Goal: Task Accomplishment & Management: Manage account settings

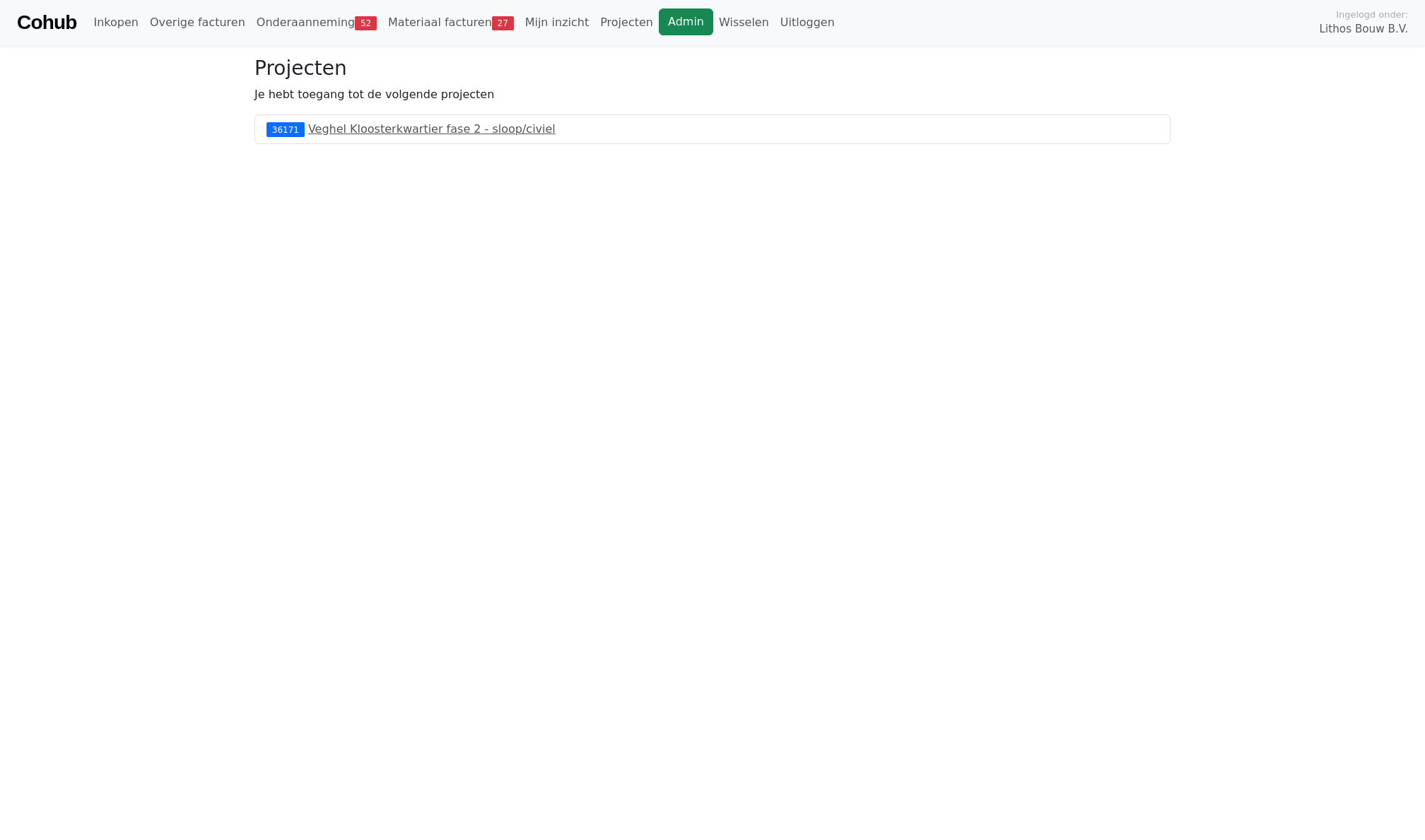
click at [676, 21] on link "Admin" at bounding box center [685, 21] width 54 height 27
click at [713, 21] on link "Wisselen" at bounding box center [743, 22] width 61 height 28
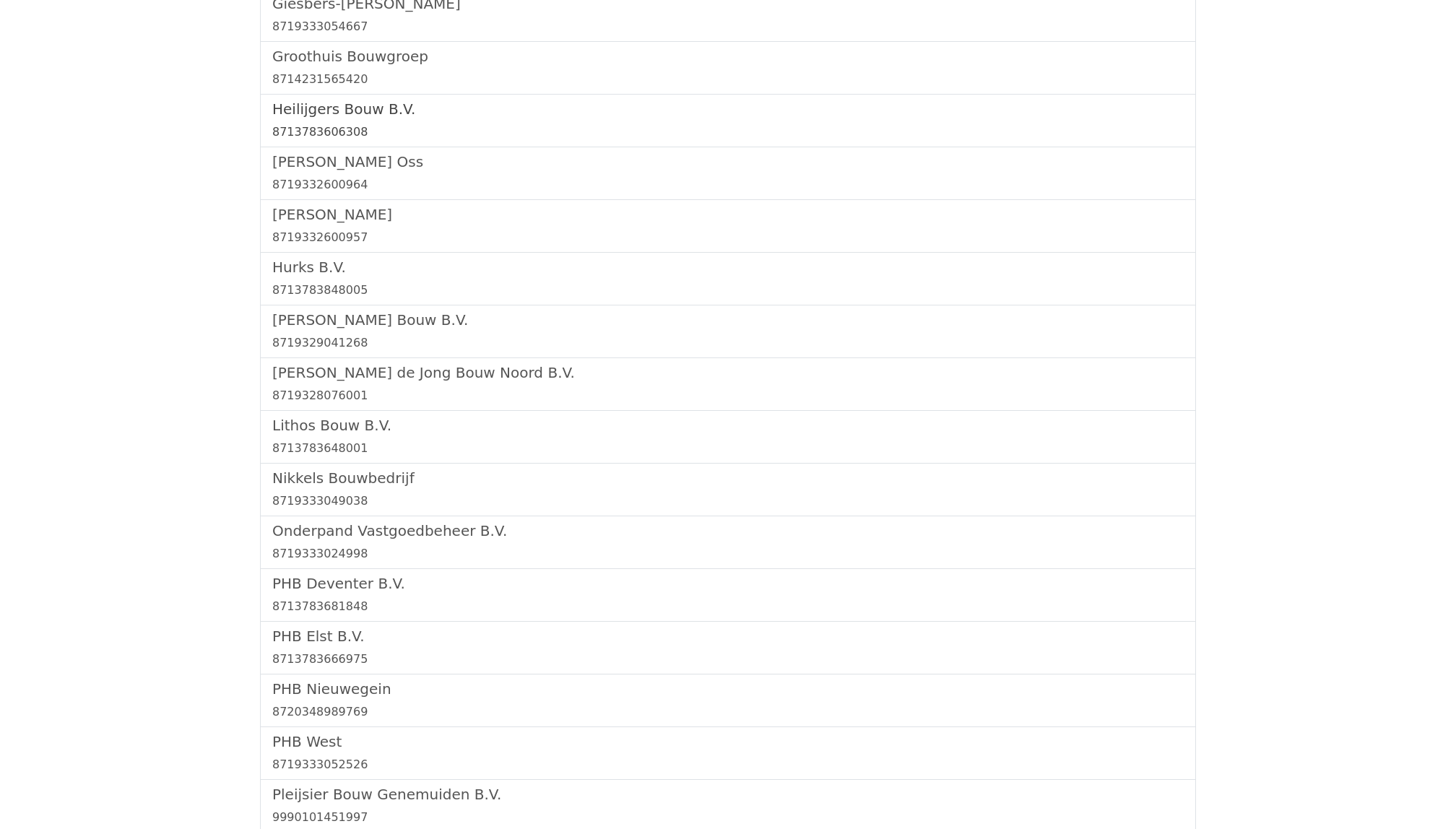
scroll to position [2694, 0]
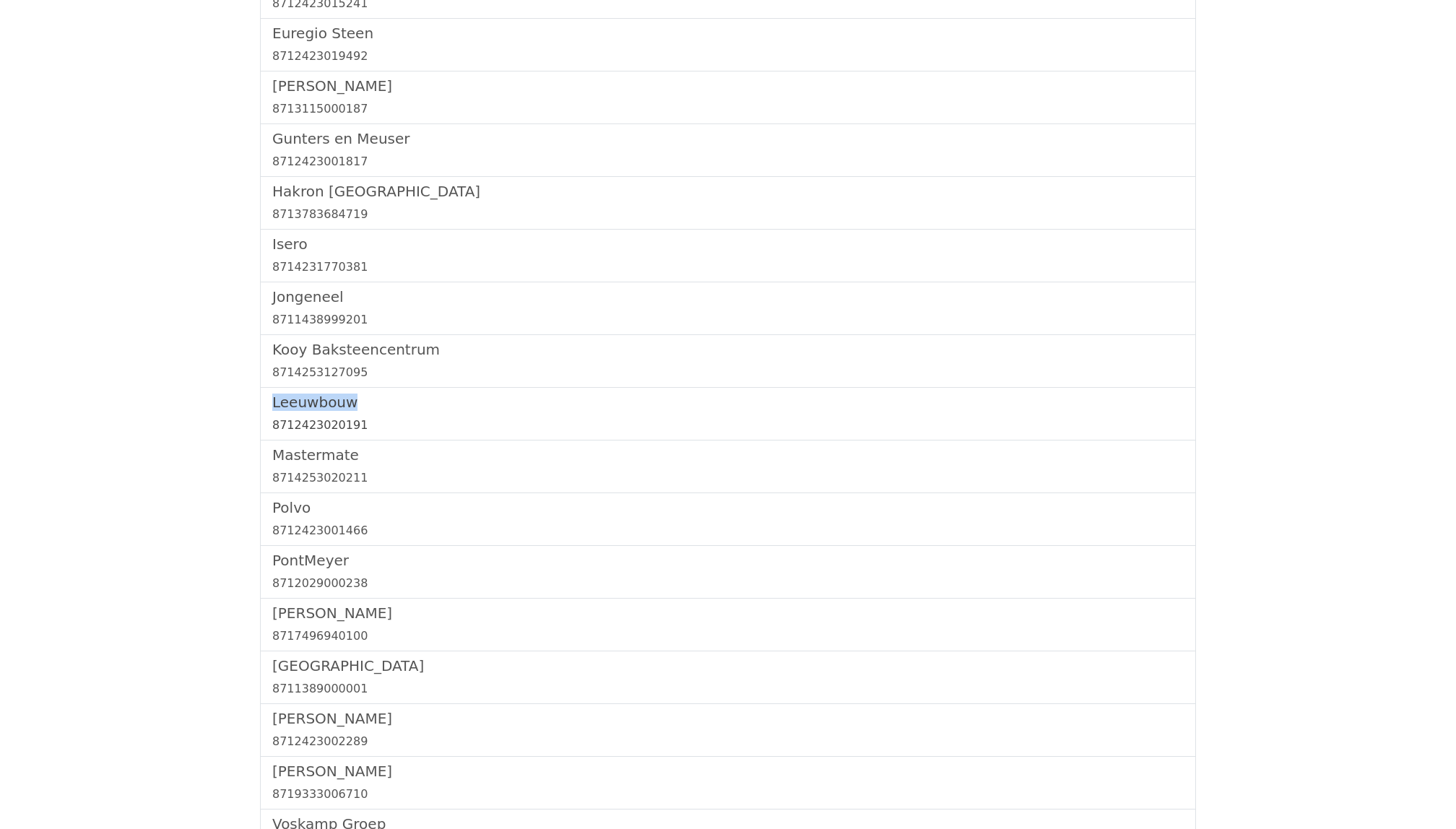
click at [307, 425] on link "Leeuwbouw 8712423020191" at bounding box center [728, 414] width 911 height 40
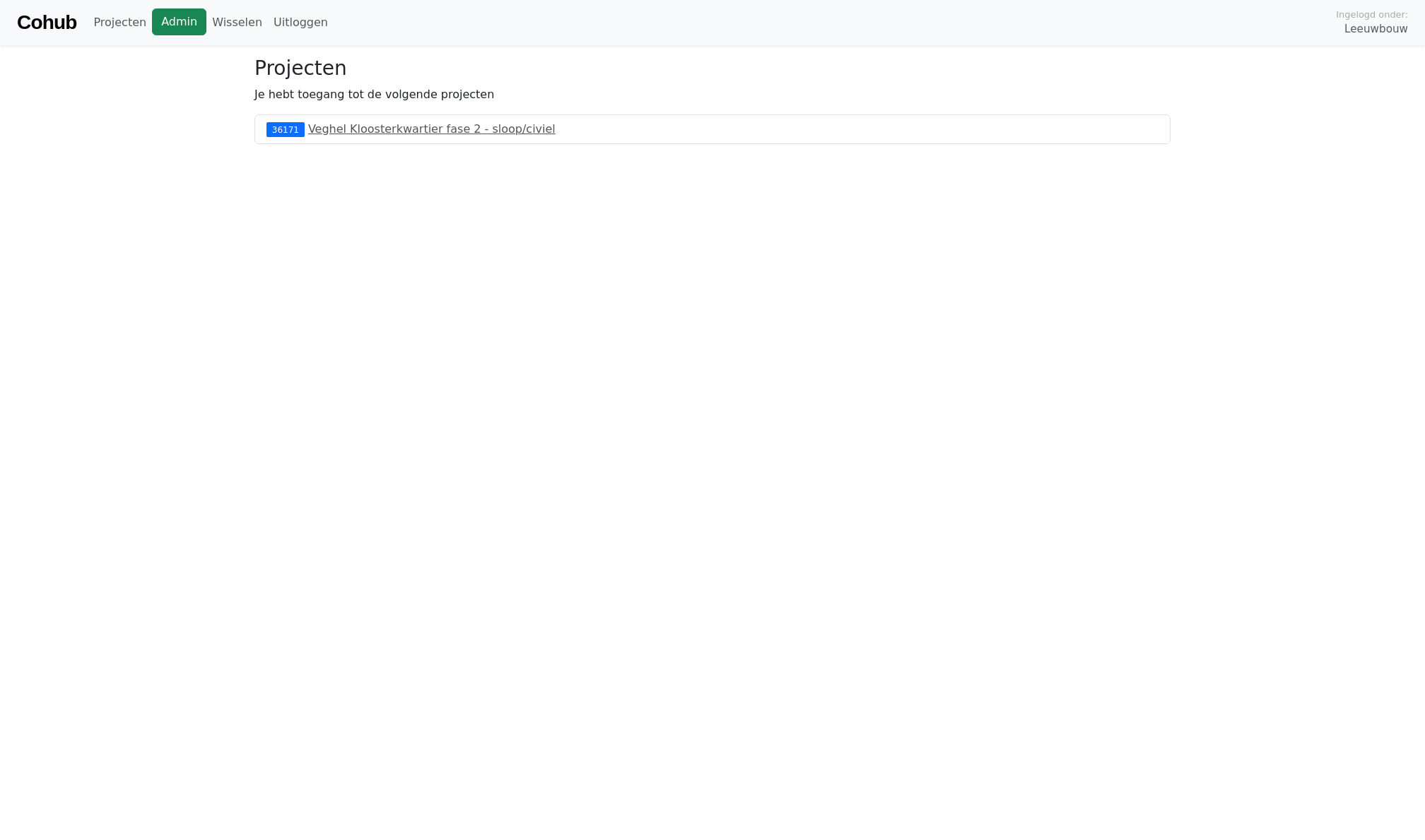
click at [182, 15] on link "Admin" at bounding box center [179, 21] width 54 height 27
click at [230, 18] on link "Wisselen" at bounding box center [236, 22] width 61 height 28
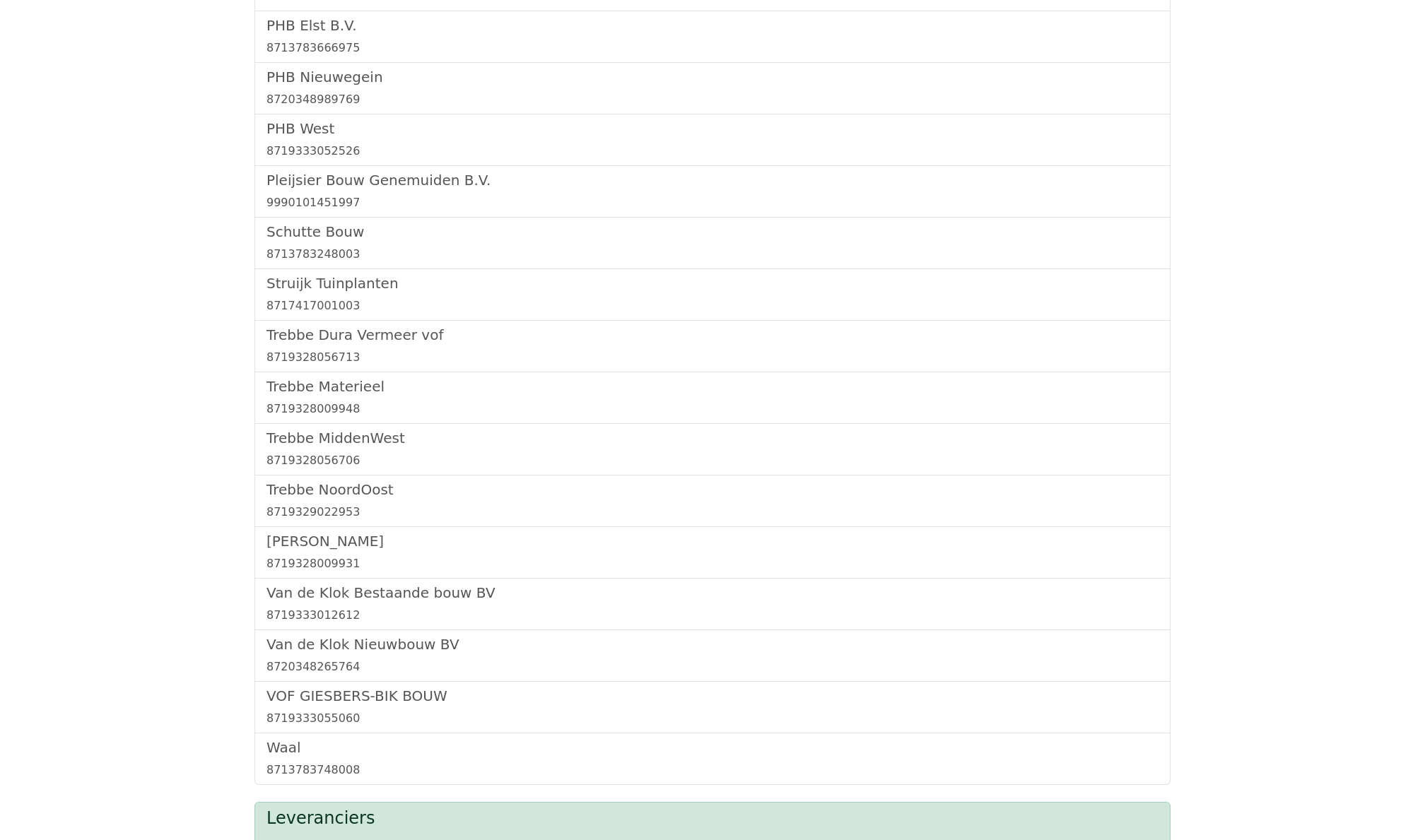
scroll to position [1395, 0]
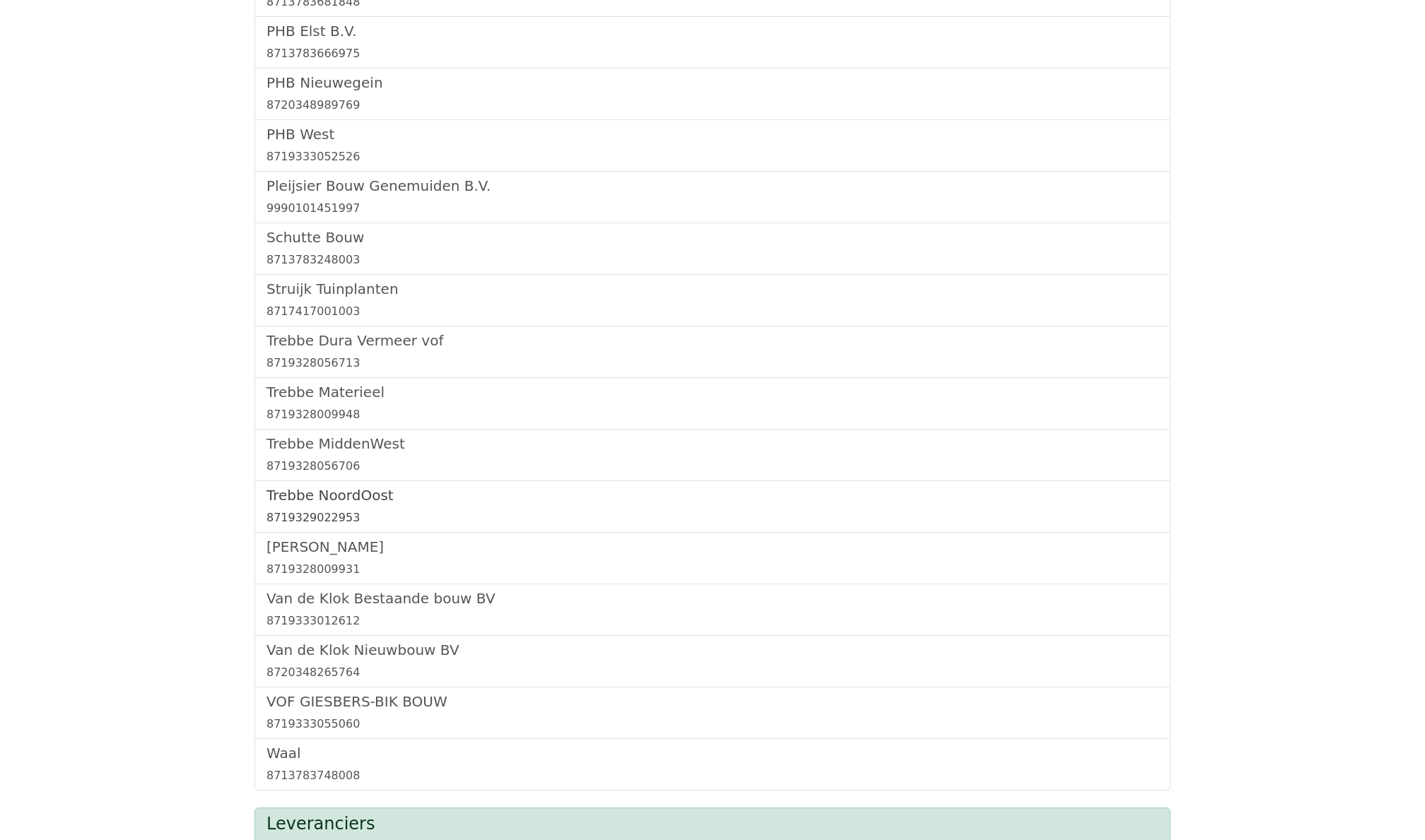
click at [319, 504] on h5 "Trebbe NoordOost" at bounding box center [712, 495] width 892 height 17
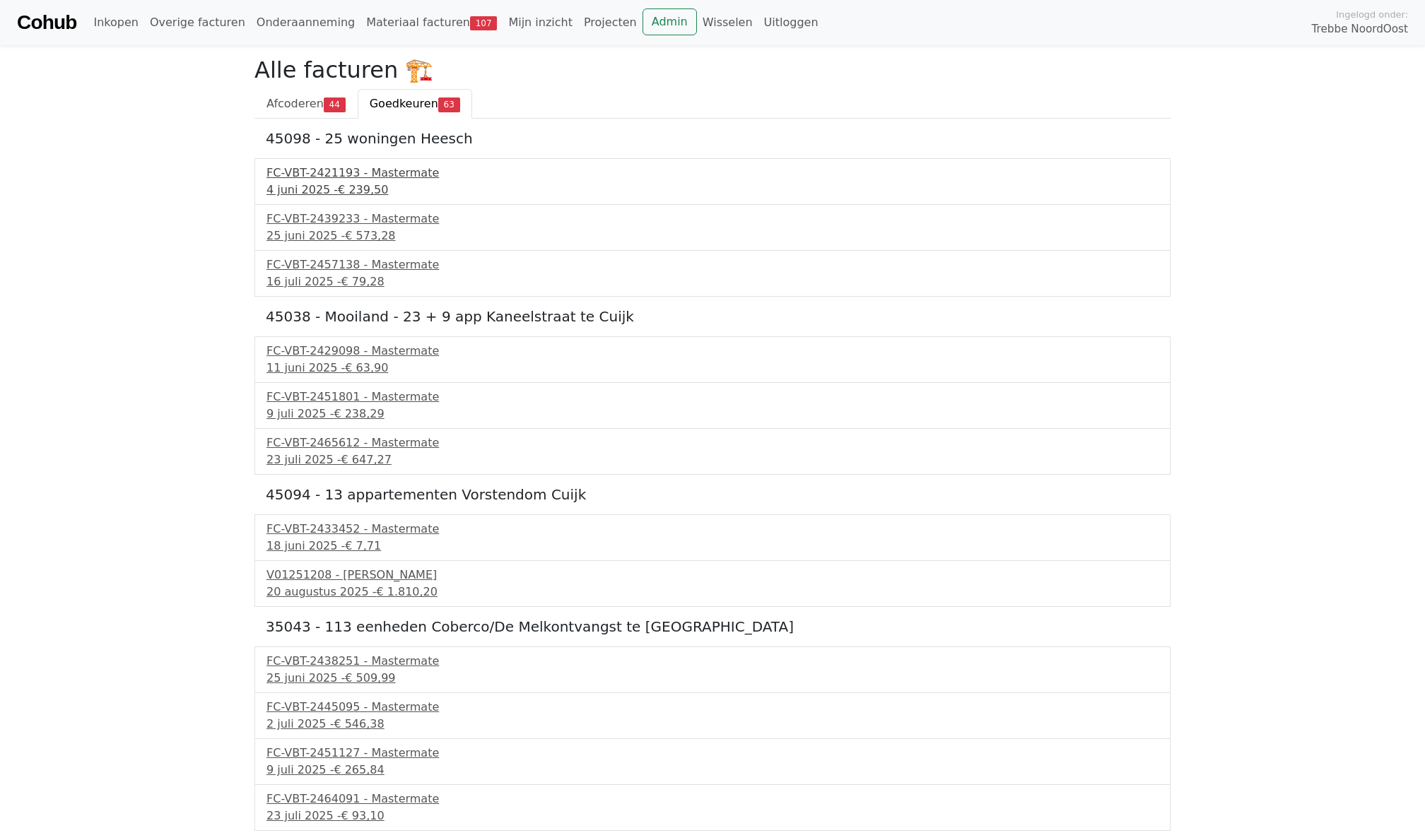
click at [359, 184] on span "€ 239,50" at bounding box center [363, 190] width 50 height 14
